Goal: Find specific page/section: Find specific page/section

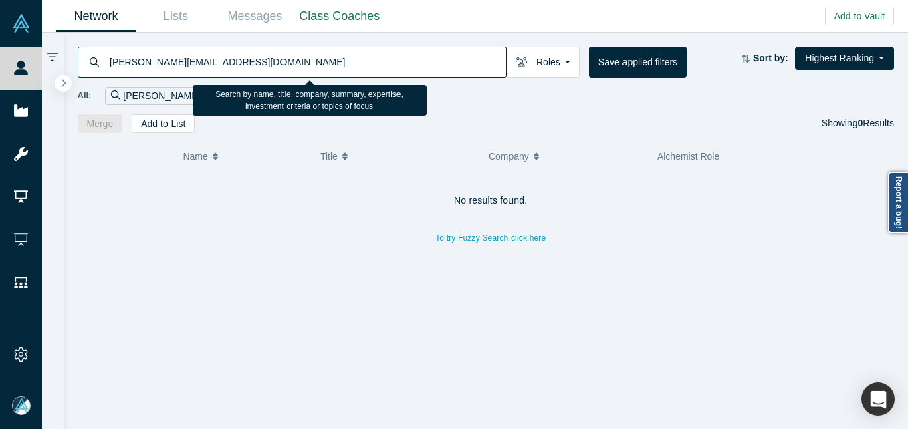
click at [357, 52] on input "[PERSON_NAME][EMAIL_ADDRESS][DOMAIN_NAME]" at bounding box center [307, 61] width 398 height 31
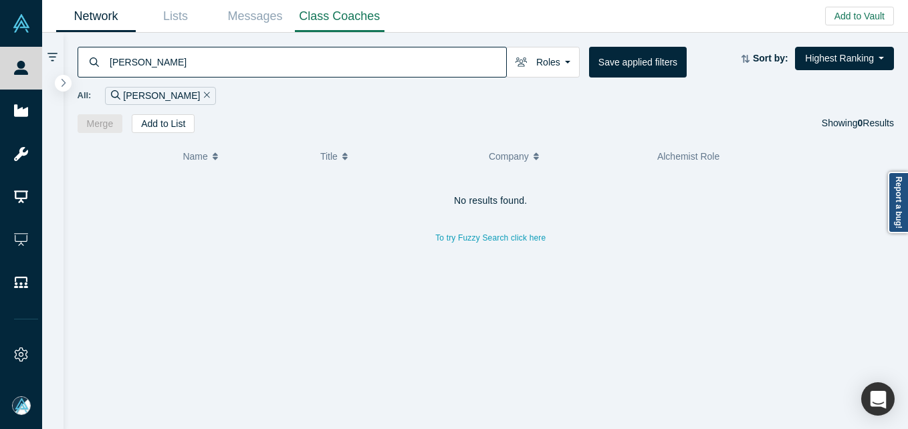
type input "[PERSON_NAME]"
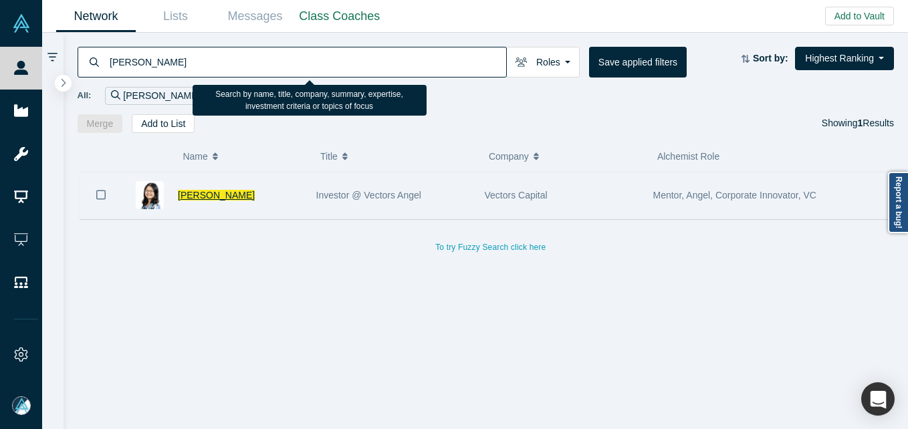
click at [195, 201] on span "[PERSON_NAME]" at bounding box center [216, 195] width 77 height 11
